Goal: Use online tool/utility

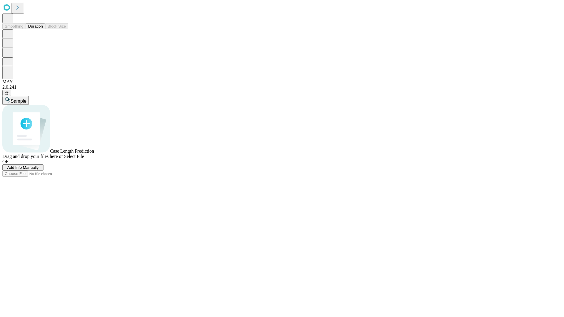
click at [43, 29] on button "Duration" at bounding box center [35, 26] width 19 height 6
click at [26, 99] on span "Sample" at bounding box center [19, 101] width 16 height 5
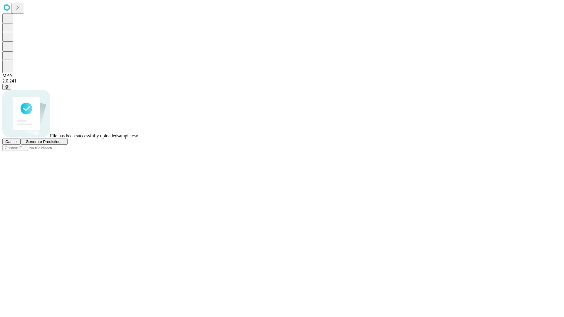
click at [62, 144] on span "Generate Predictions" at bounding box center [44, 141] width 37 height 4
